Goal: Task Accomplishment & Management: Manage account settings

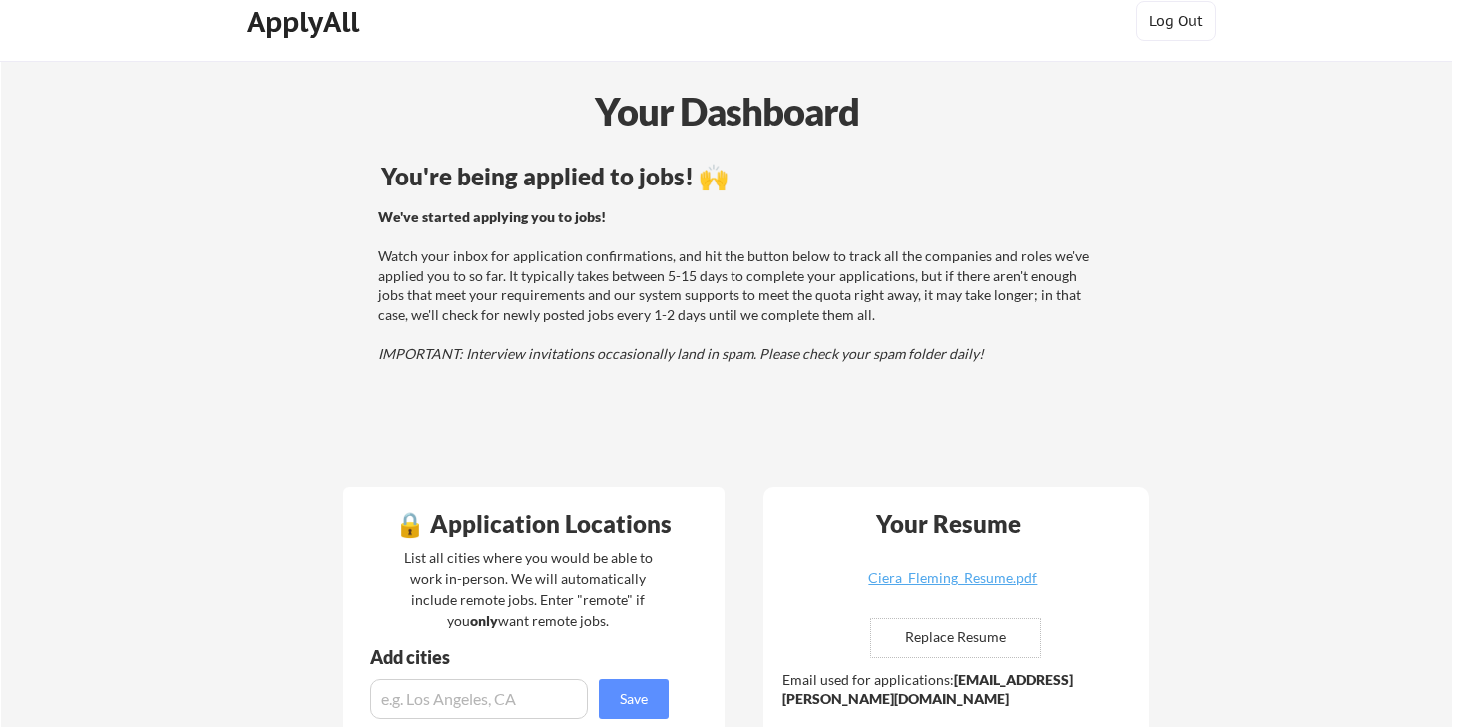
scroll to position [20, 0]
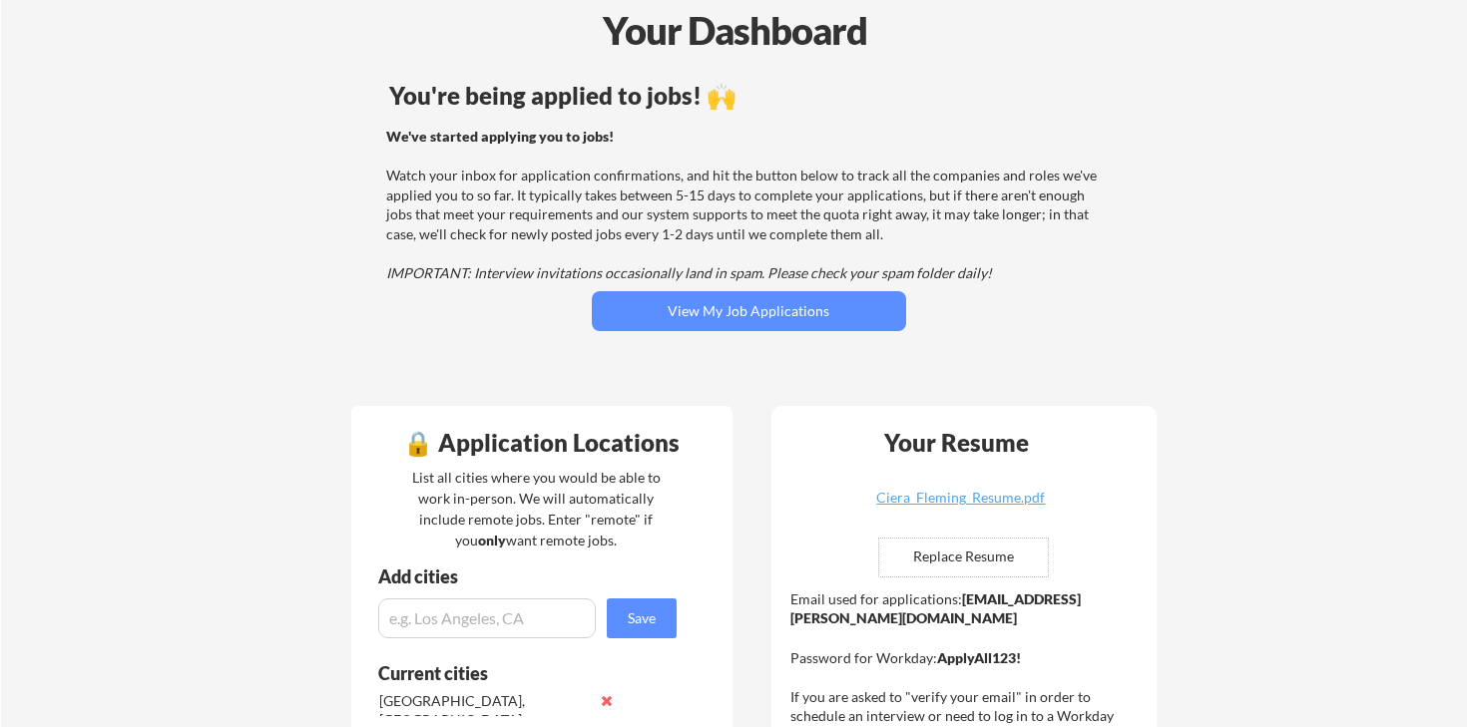
scroll to position [20, 0]
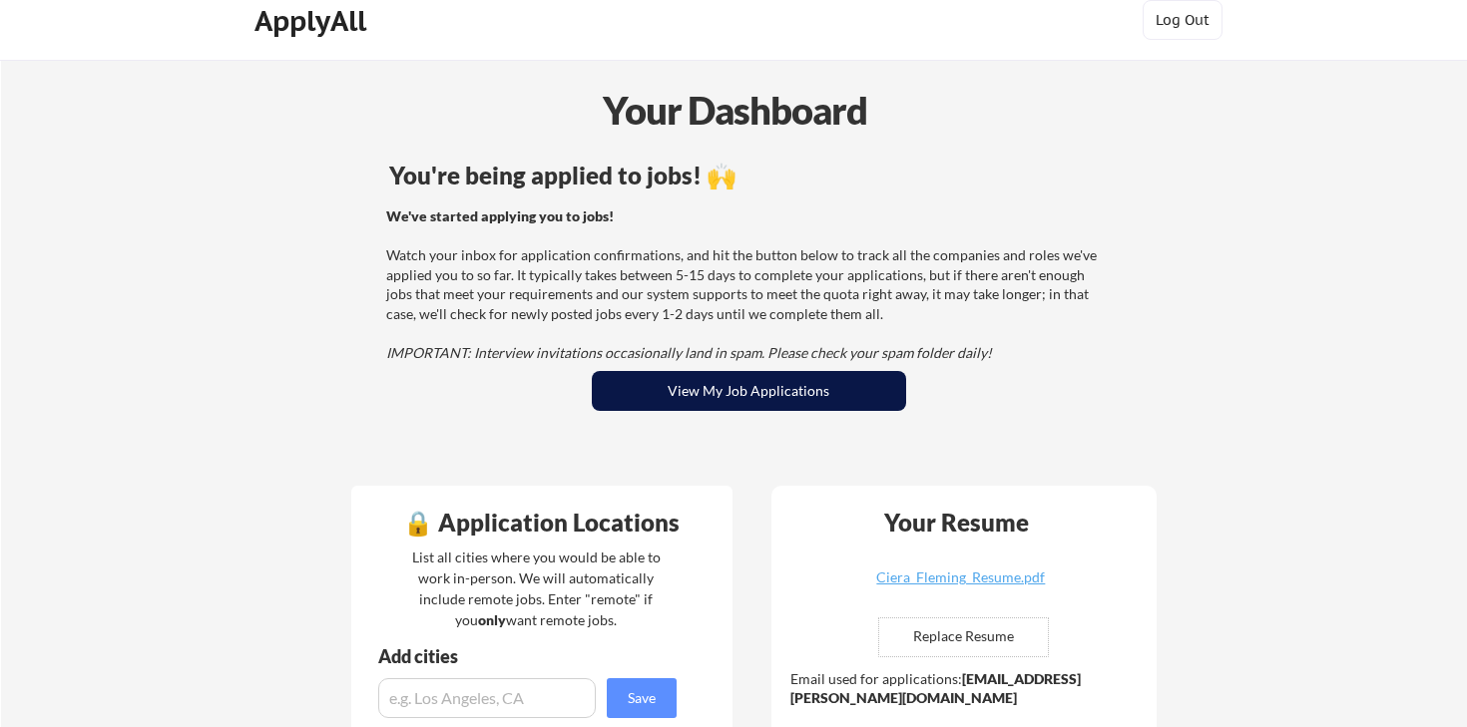
click at [710, 382] on button "View My Job Applications" at bounding box center [749, 391] width 314 height 40
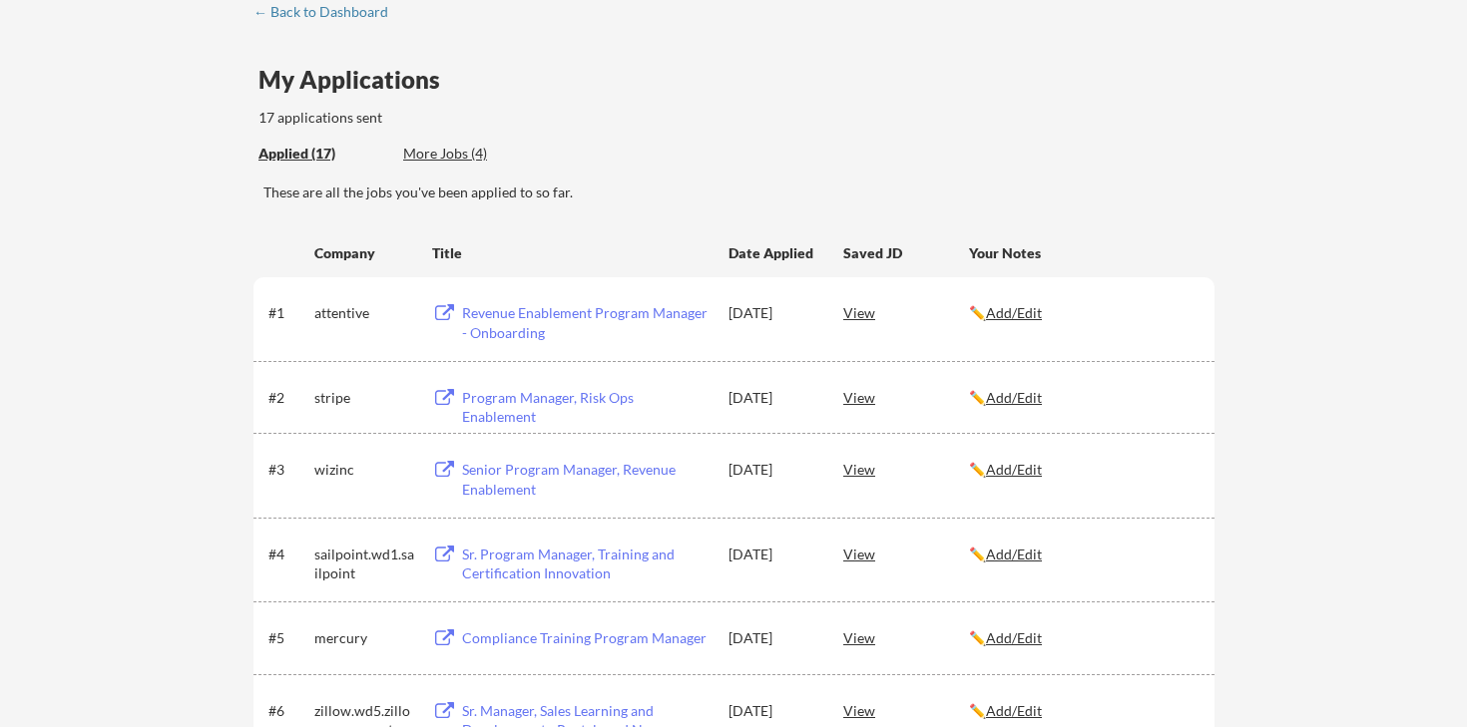
scroll to position [118, 0]
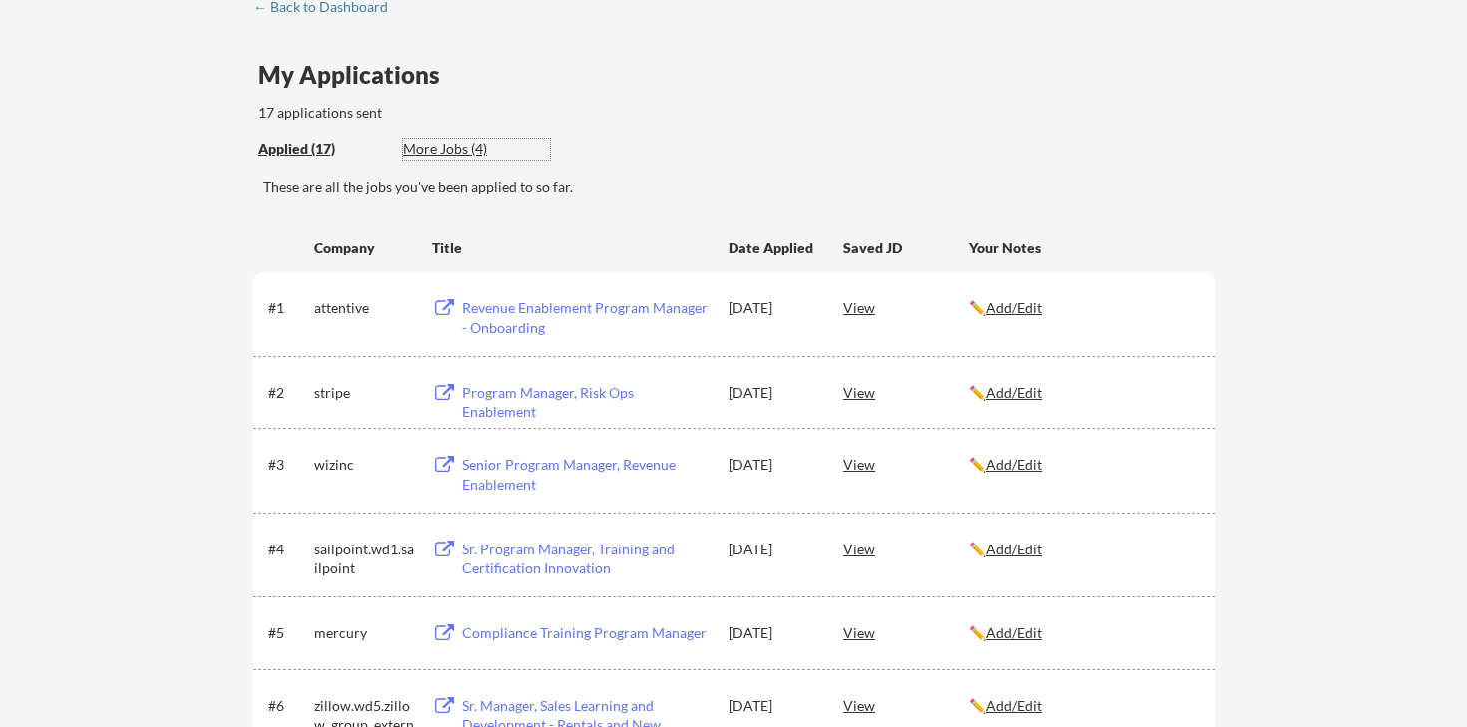
click at [454, 147] on div "More Jobs (4)" at bounding box center [476, 149] width 147 height 20
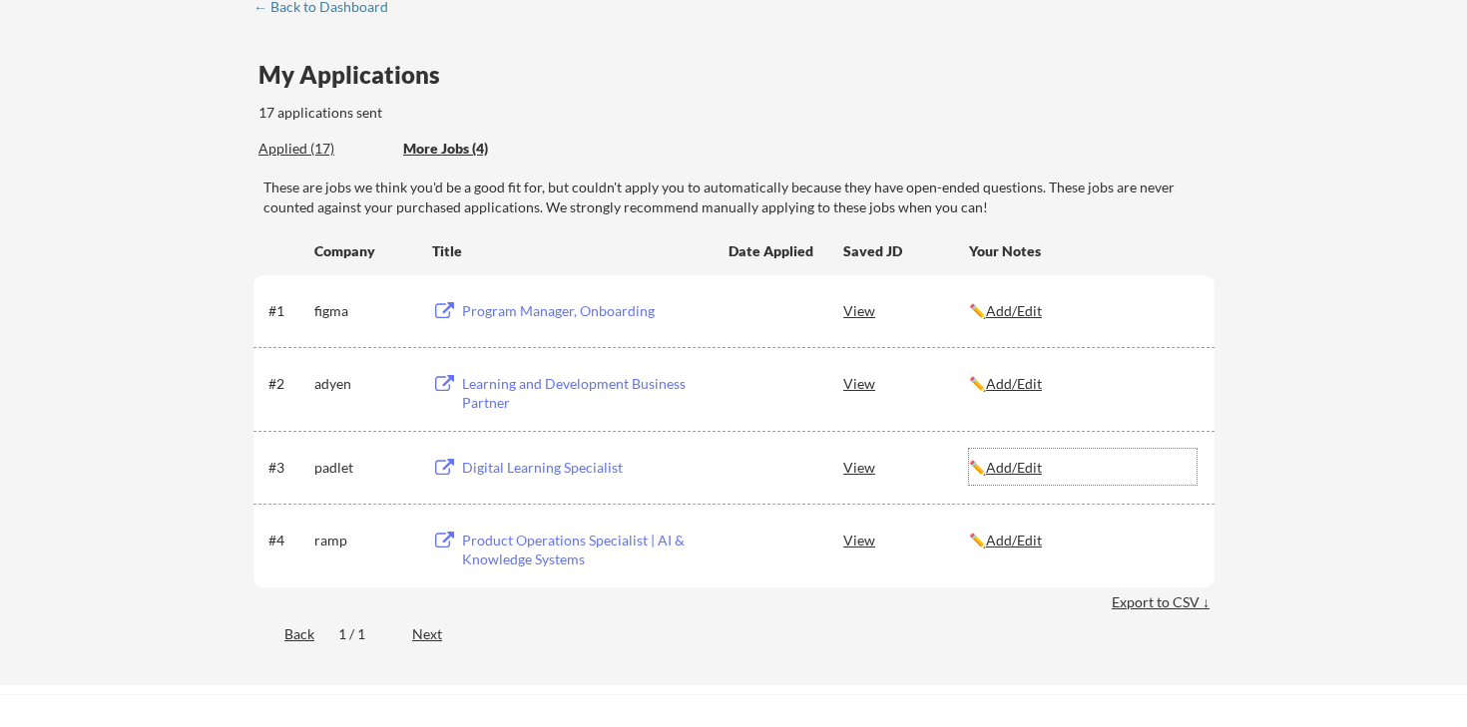
click at [1006, 464] on u "Add/Edit" at bounding box center [1014, 467] width 56 height 17
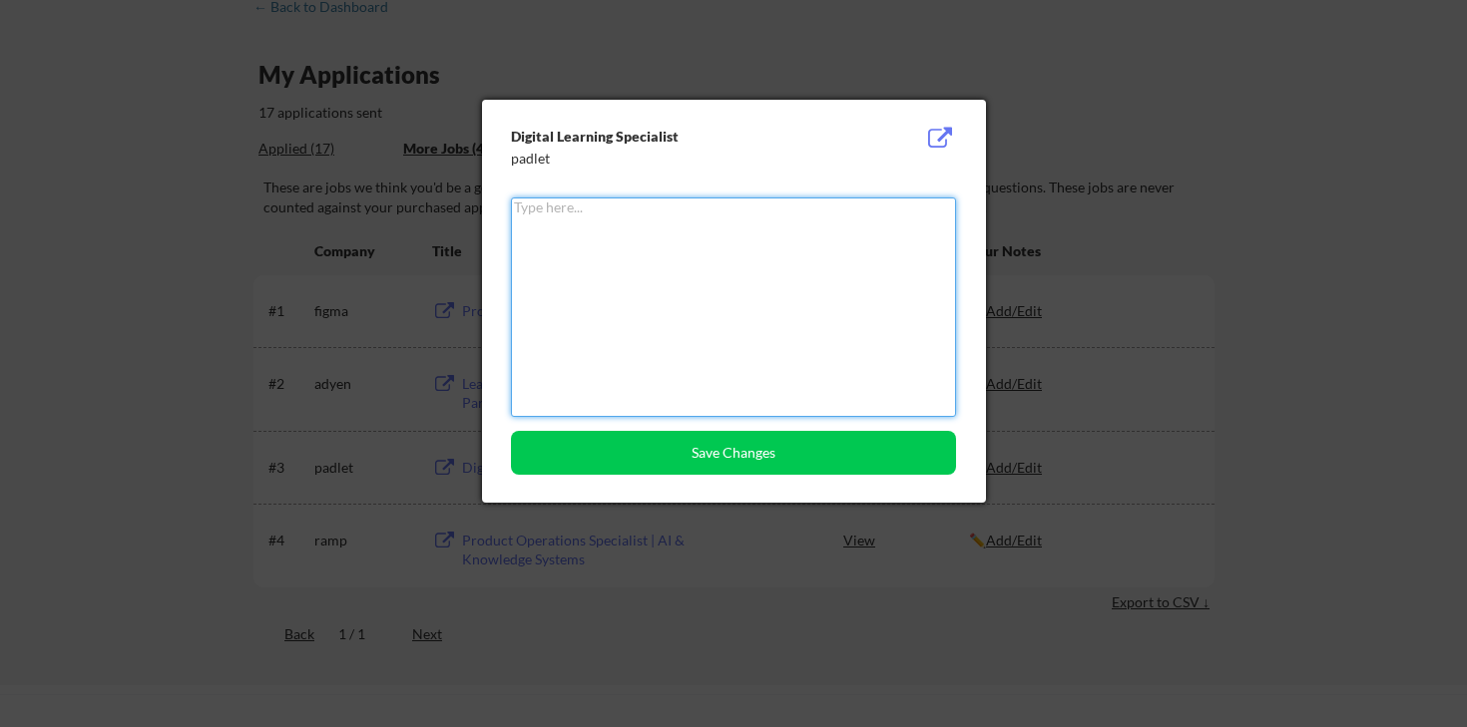
click at [635, 275] on textarea at bounding box center [733, 307] width 445 height 219
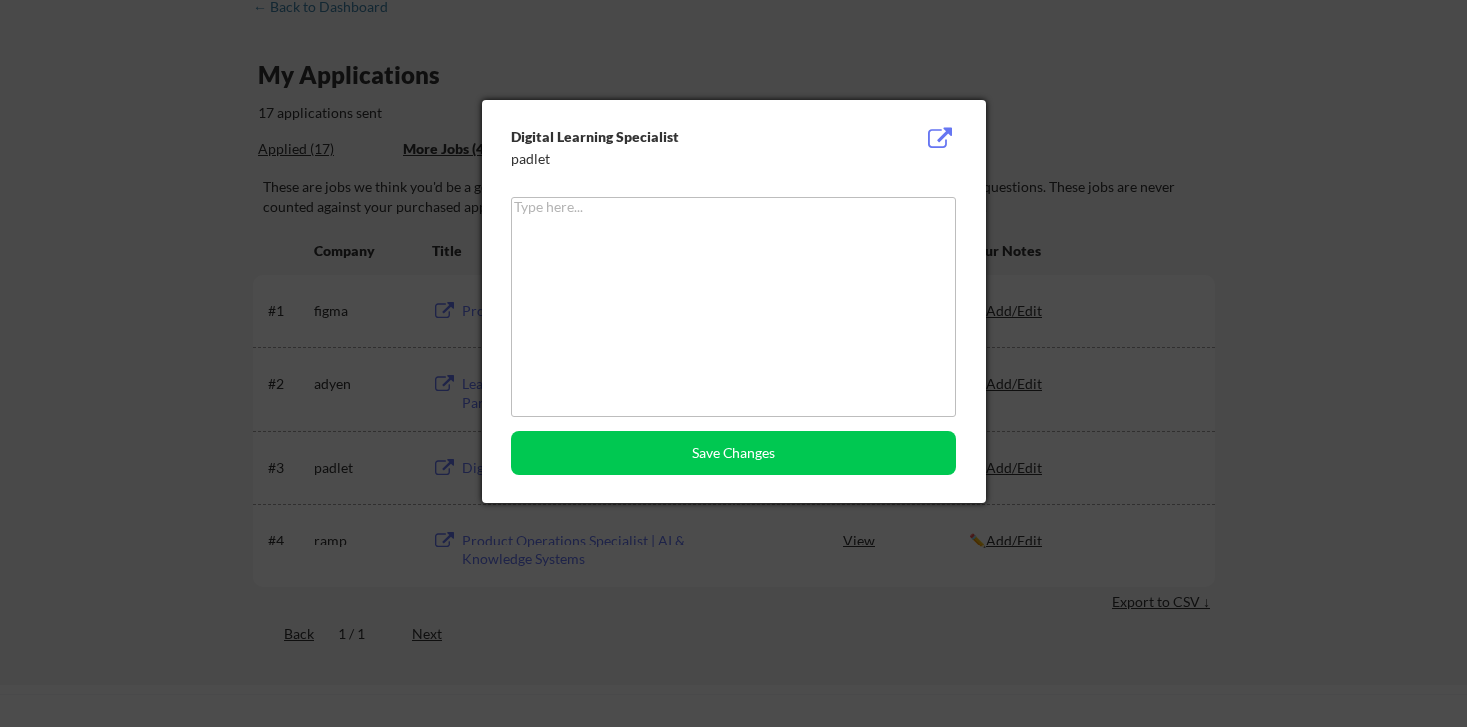
click at [1028, 182] on div at bounding box center [733, 363] width 1467 height 727
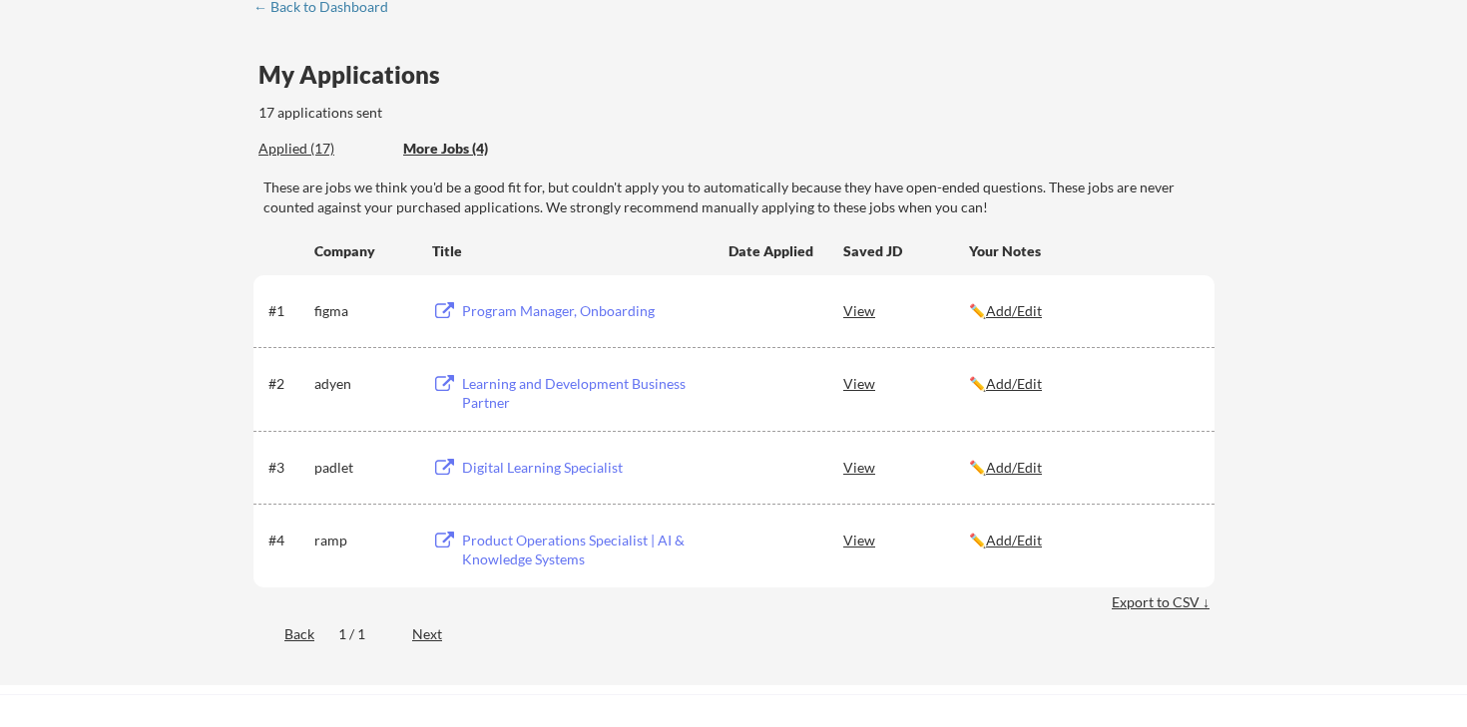
scroll to position [127, 0]
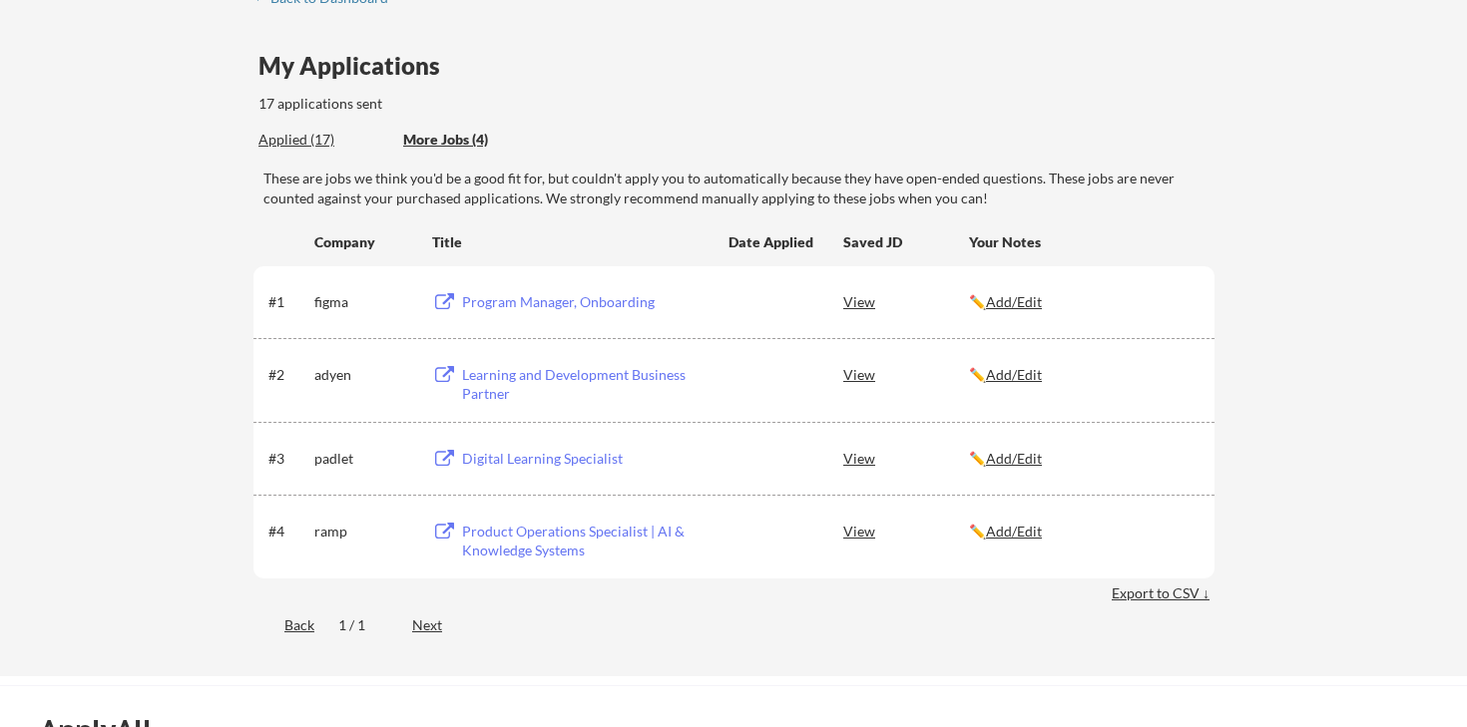
click at [543, 302] on div "Program Manager, Onboarding" at bounding box center [585, 302] width 247 height 20
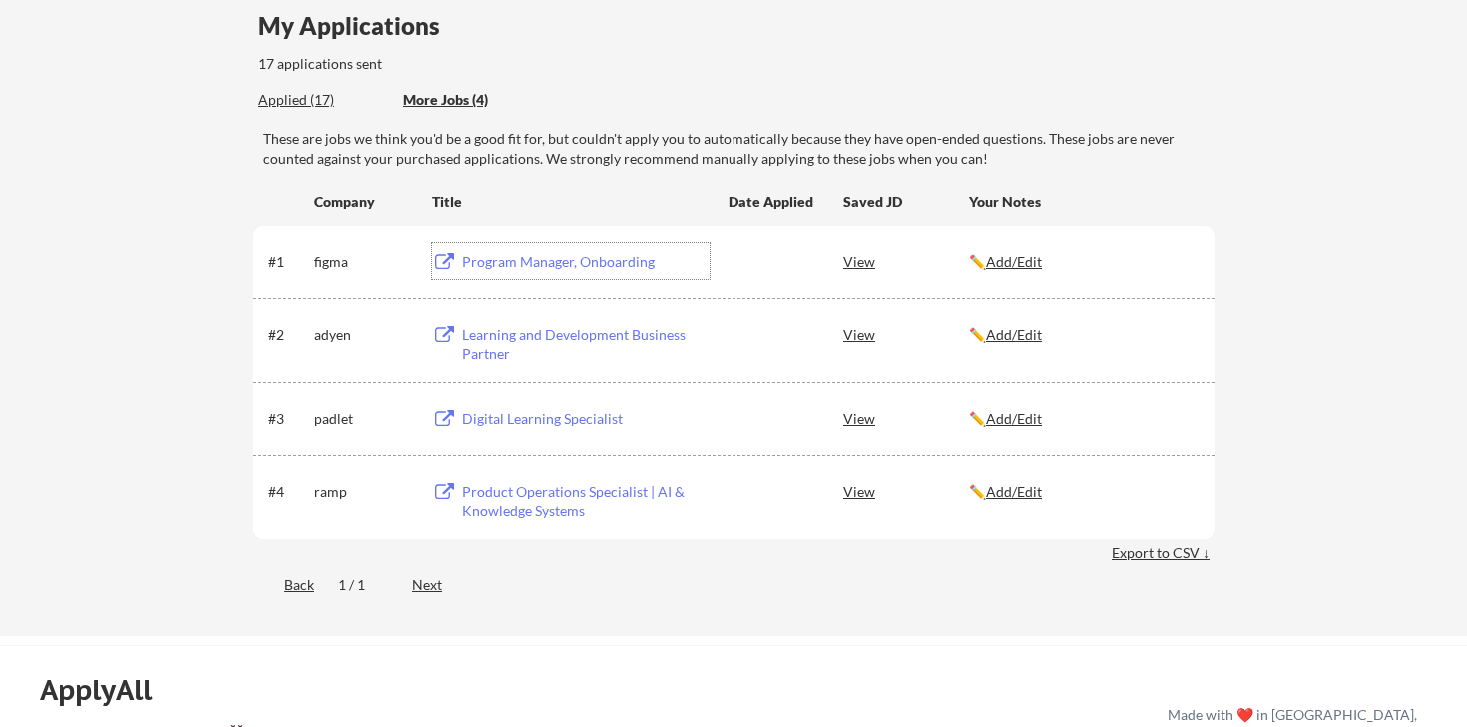
scroll to position [174, 0]
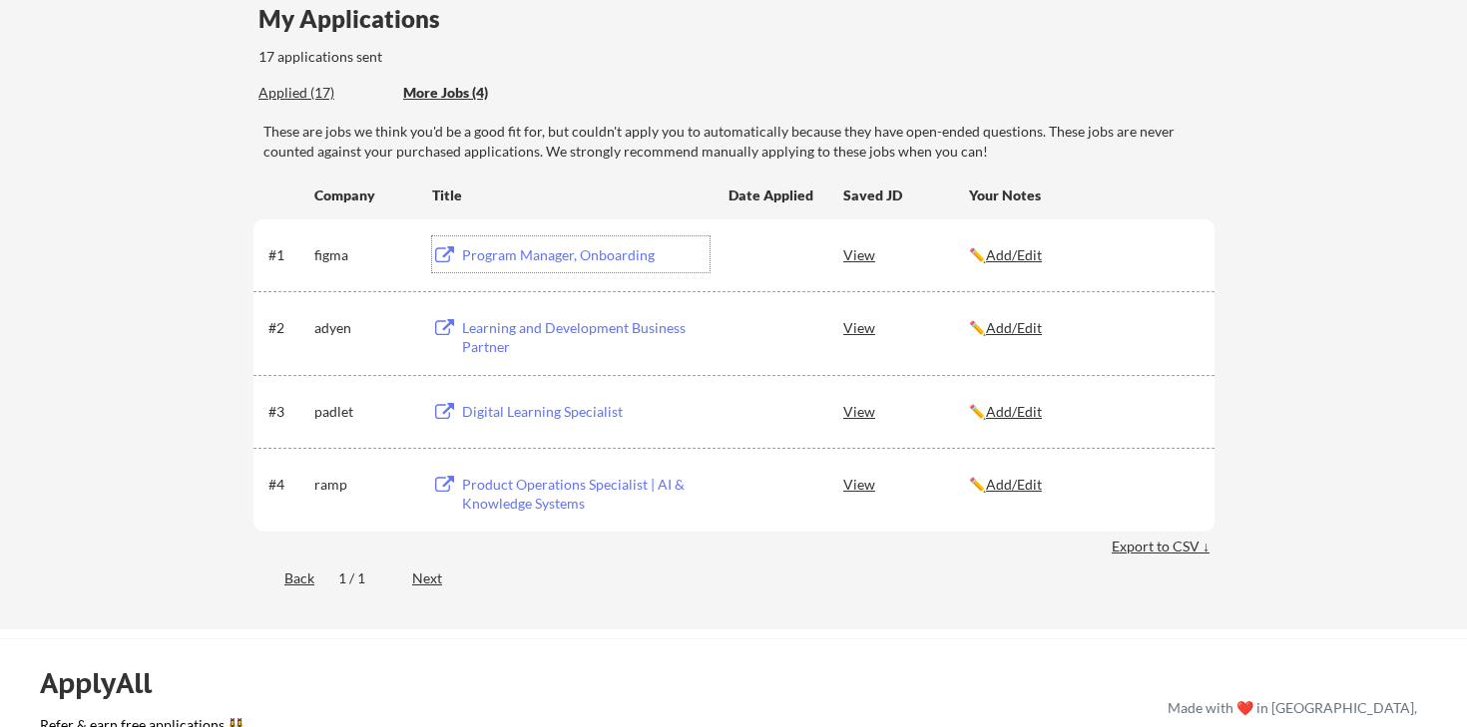
click at [559, 415] on div "Digital Learning Specialist" at bounding box center [585, 412] width 247 height 20
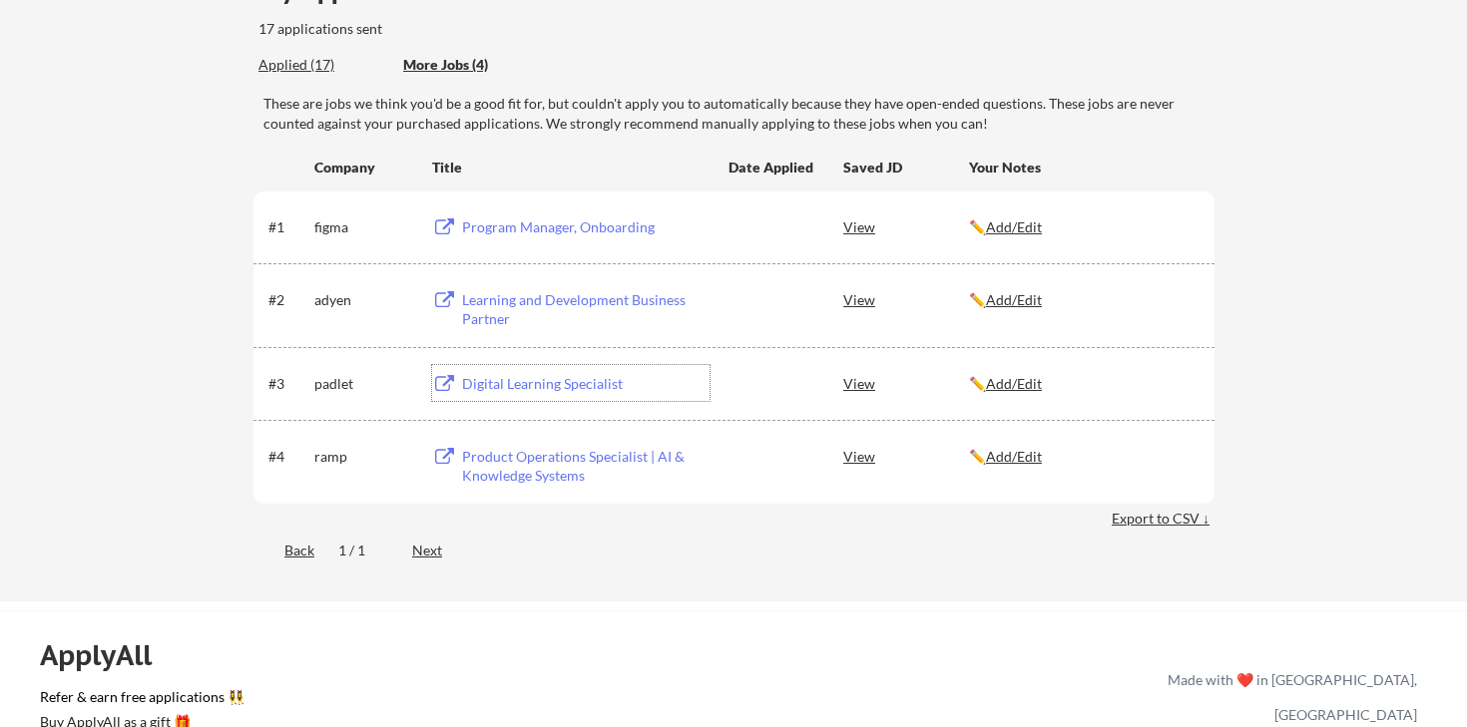
scroll to position [224, 0]
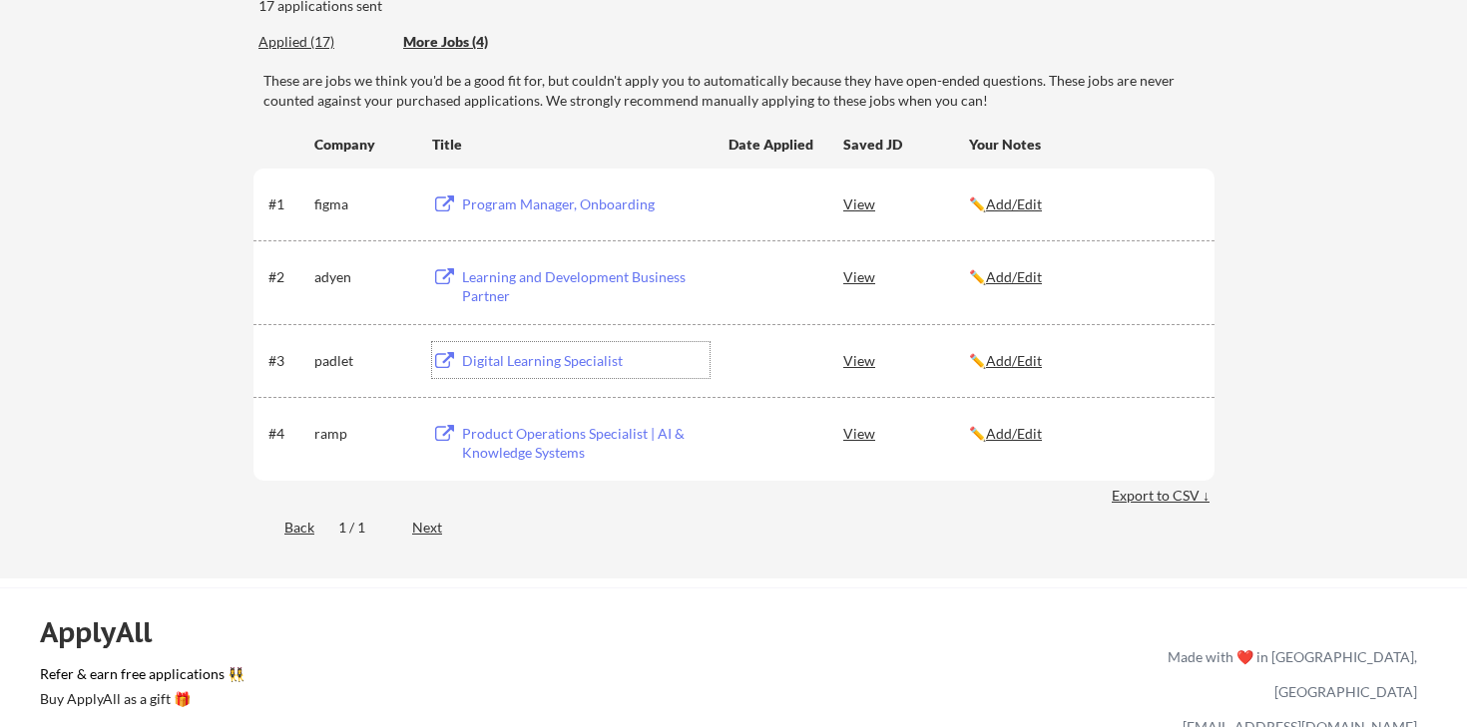
click at [523, 450] on div "Product Operations Specialist | AI & Knowledge Systems" at bounding box center [585, 443] width 247 height 39
